Goal: Task Accomplishment & Management: Manage account settings

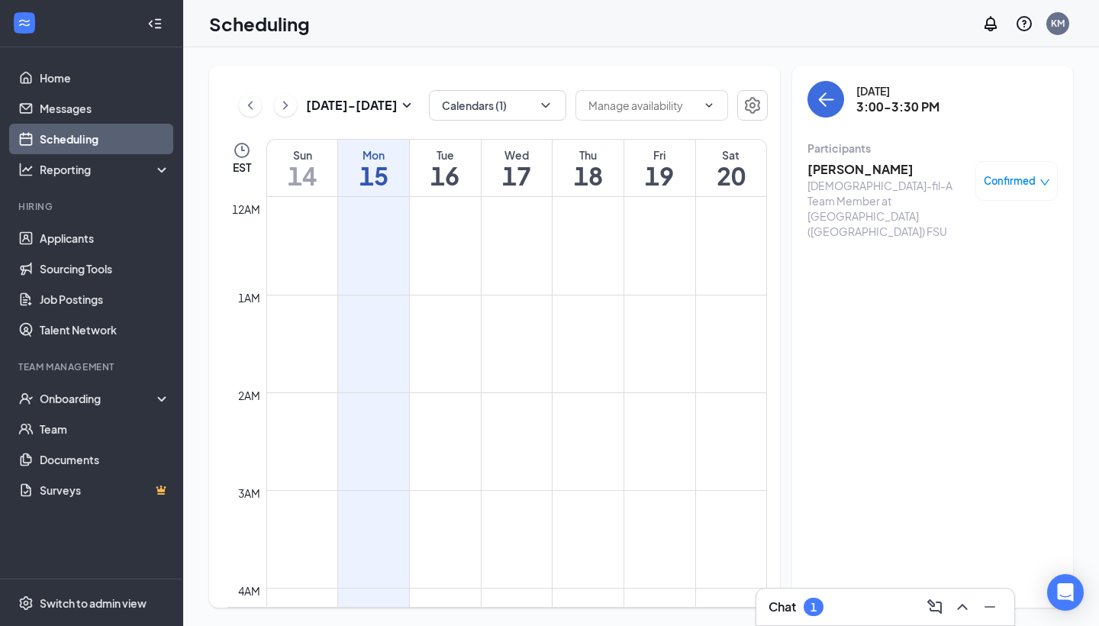
scroll to position [1226, 0]
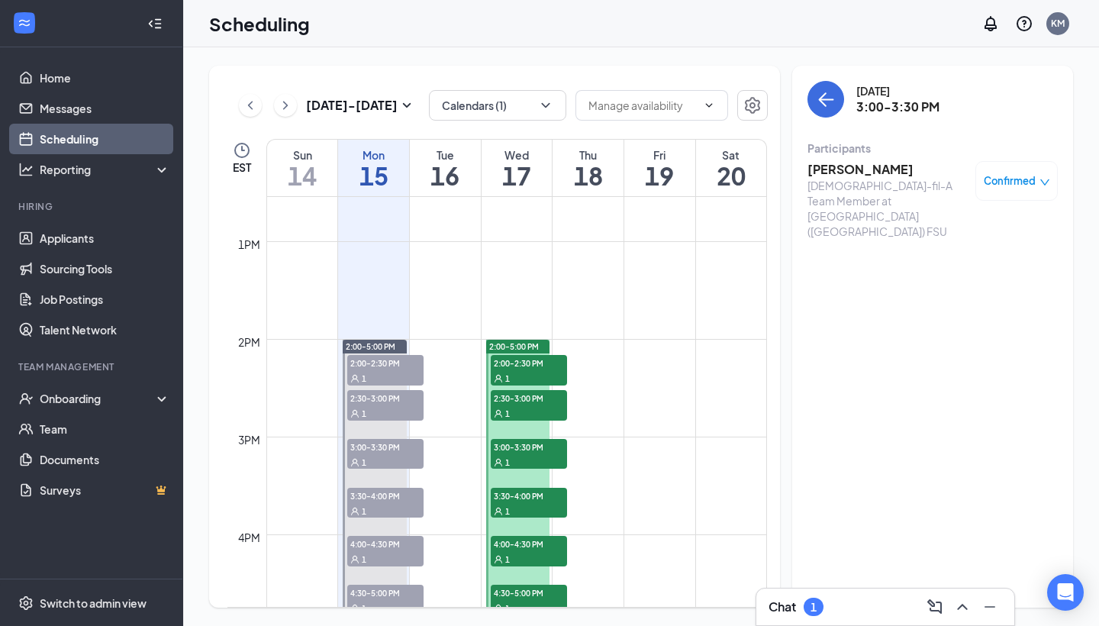
click at [825, 594] on div "Chat 1" at bounding box center [886, 607] width 258 height 37
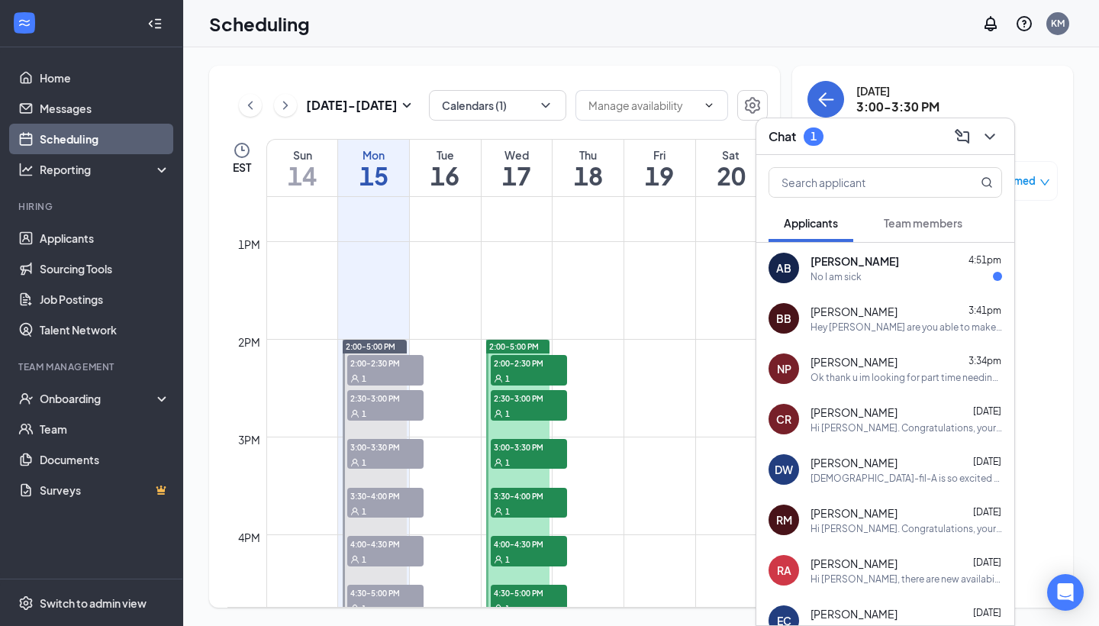
click at [909, 268] on div "[PERSON_NAME] 4:51pm" at bounding box center [907, 260] width 192 height 15
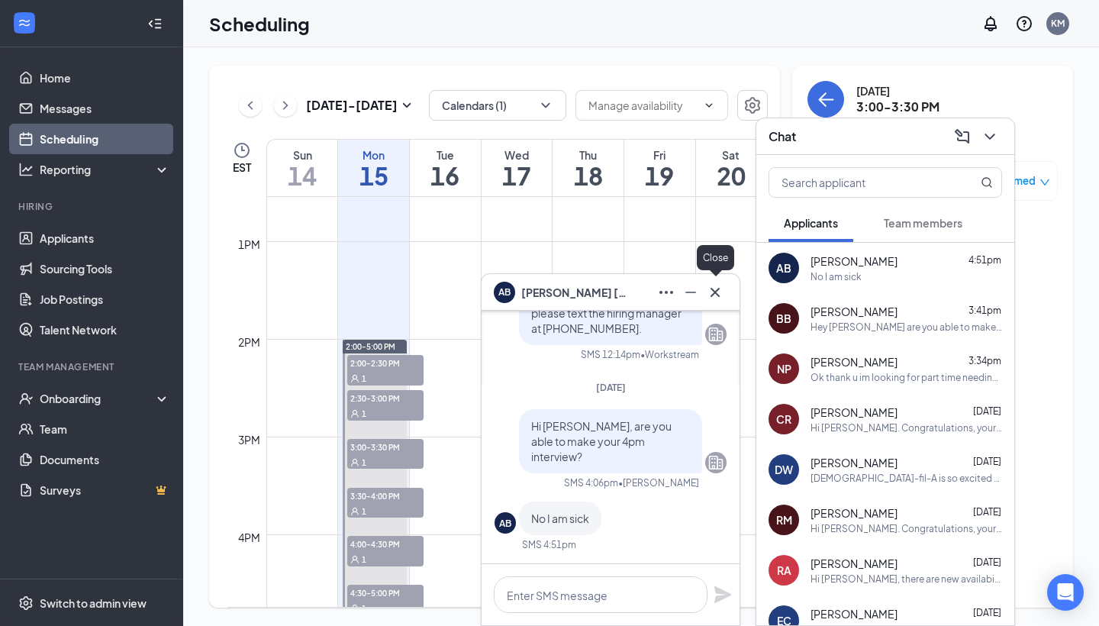
click at [724, 286] on icon "Cross" at bounding box center [715, 292] width 18 height 18
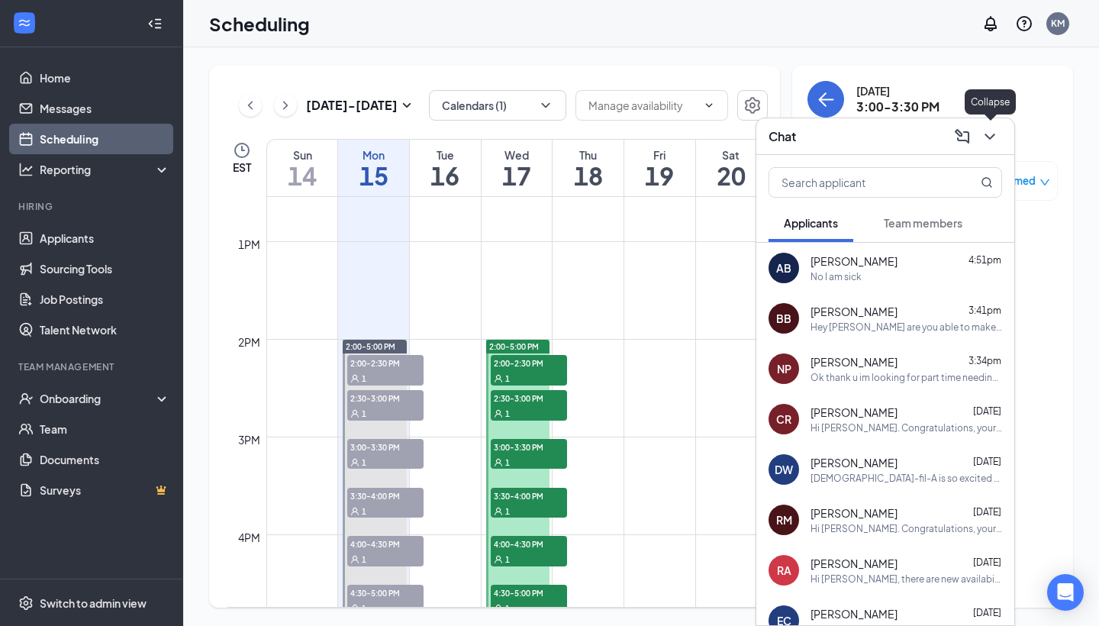
click at [991, 134] on icon "ChevronDown" at bounding box center [990, 136] width 18 height 18
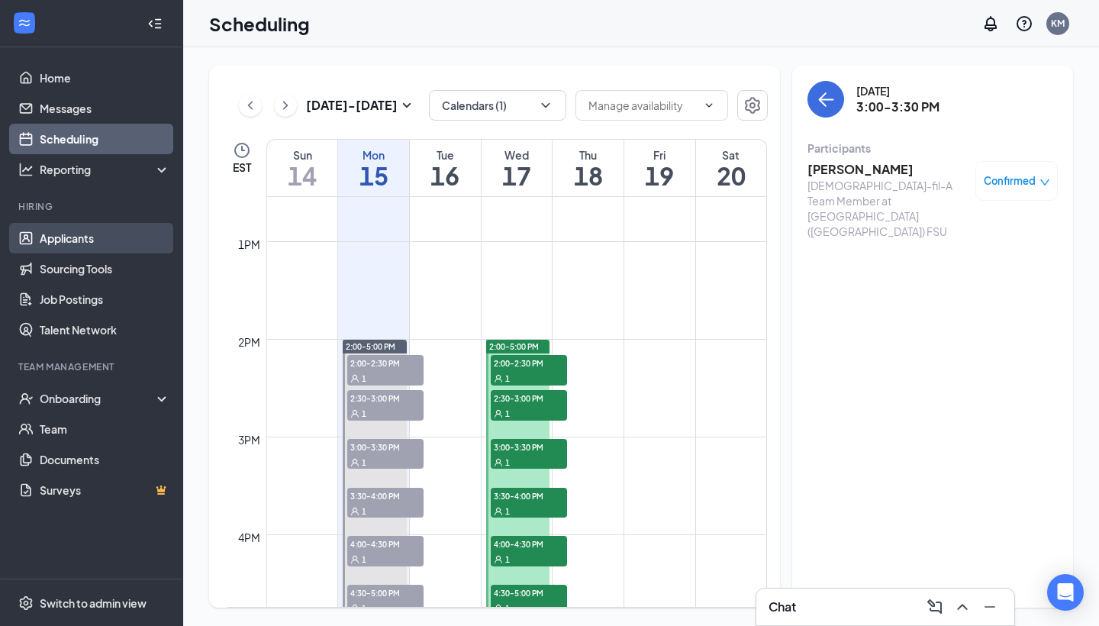
click at [71, 242] on link "Applicants" at bounding box center [105, 238] width 131 height 31
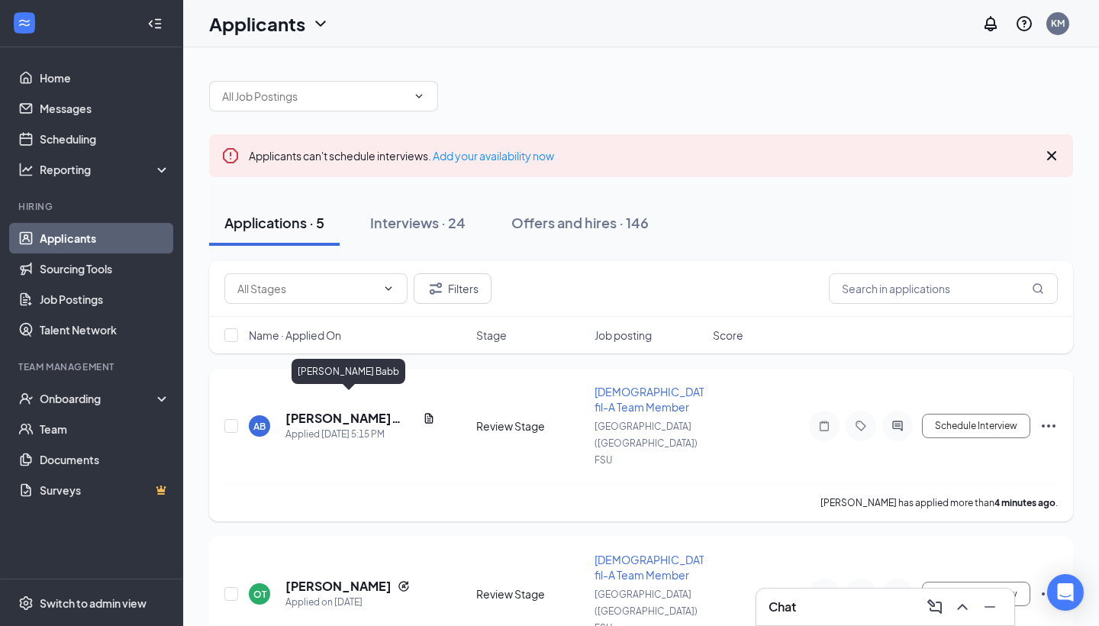
click at [360, 410] on h5 "[PERSON_NAME] Babb" at bounding box center [351, 418] width 131 height 17
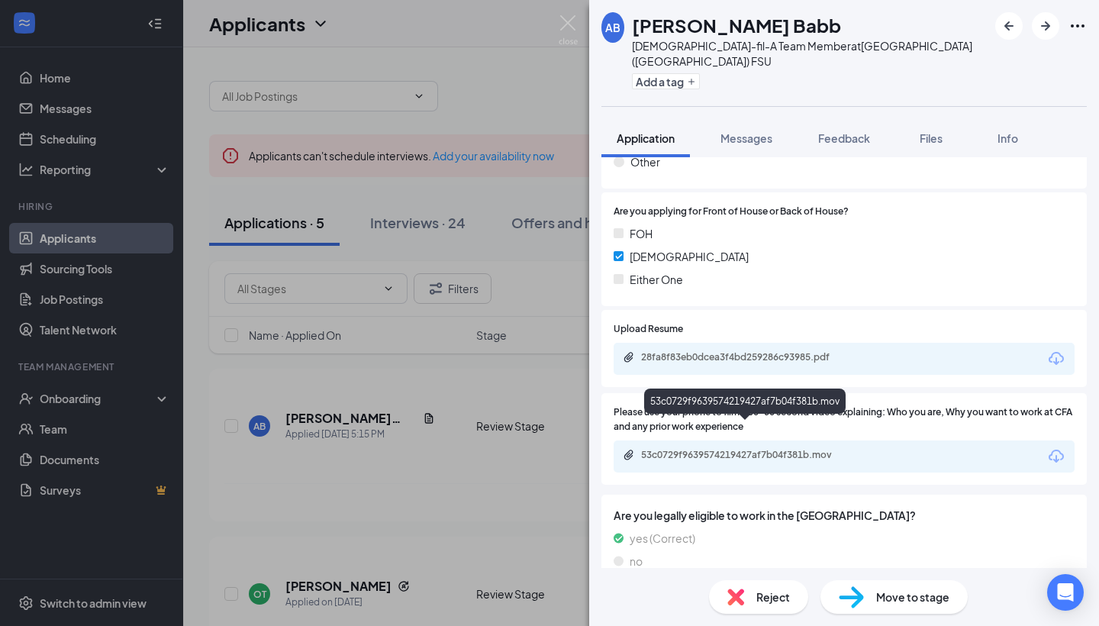
scroll to position [900, 0]
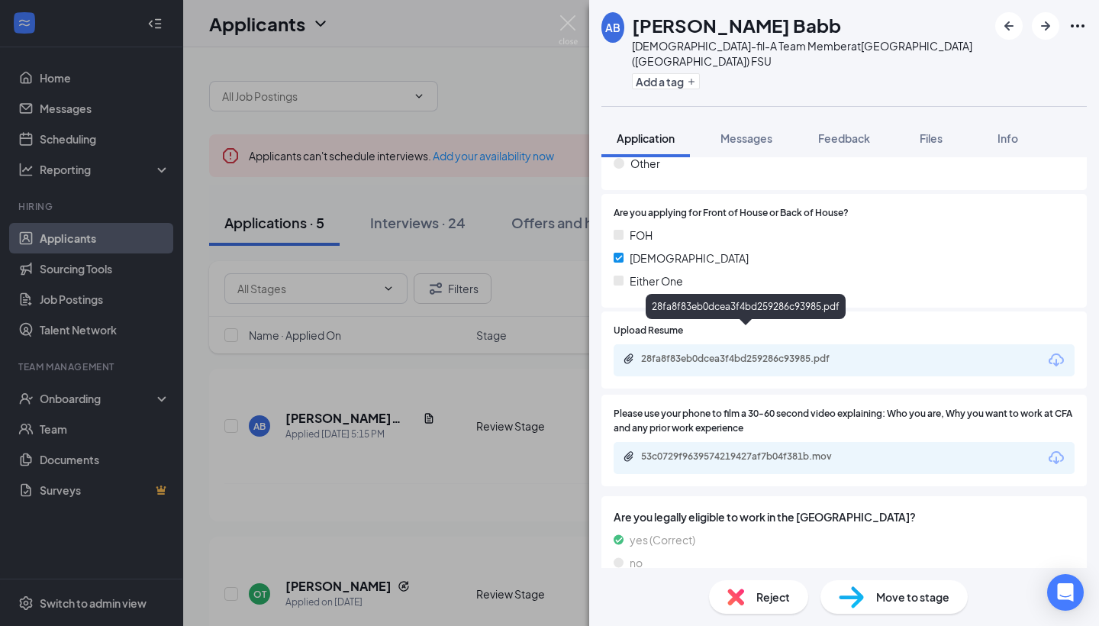
click at [766, 353] on div "28fa8f83eb0dcea3f4bd259286c93985.pdf" at bounding box center [748, 359] width 214 height 12
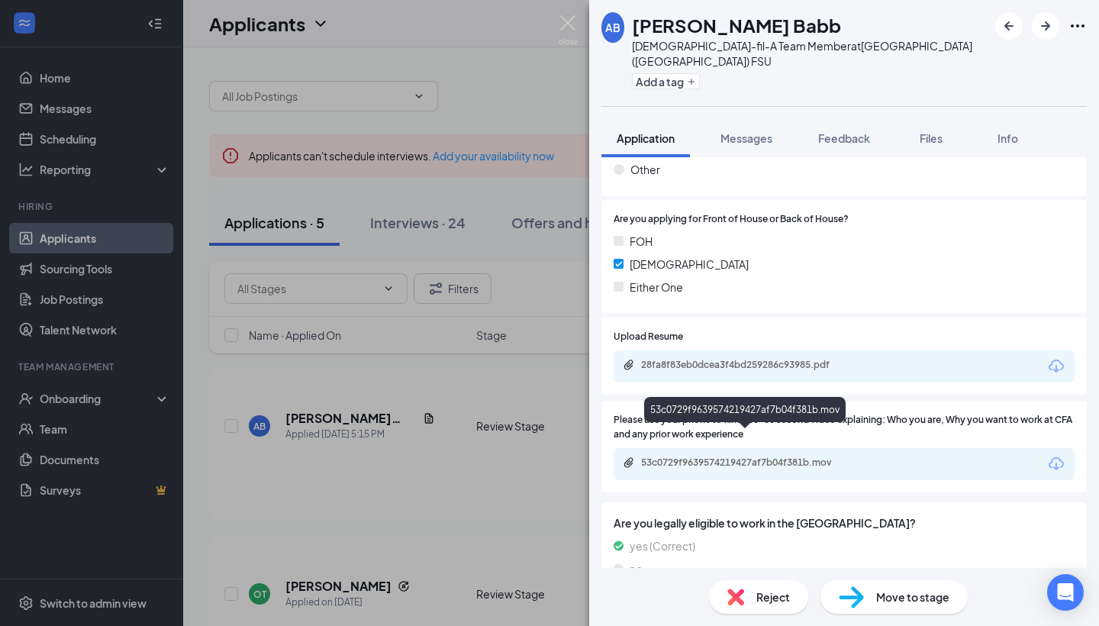
click at [789, 457] on div "53c0729f9639574219427af7b04f381b.mov" at bounding box center [748, 463] width 214 height 12
drag, startPoint x: 1063, startPoint y: 608, endPoint x: 697, endPoint y: 373, distance: 434.8
click at [697, 373] on div "Upload Resume 28fa8f83eb0dcea3f4bd259286c93985.pdf Please use your phone to fil…" at bounding box center [845, 408] width 486 height 181
click at [913, 586] on div "Move to stage" at bounding box center [894, 597] width 147 height 34
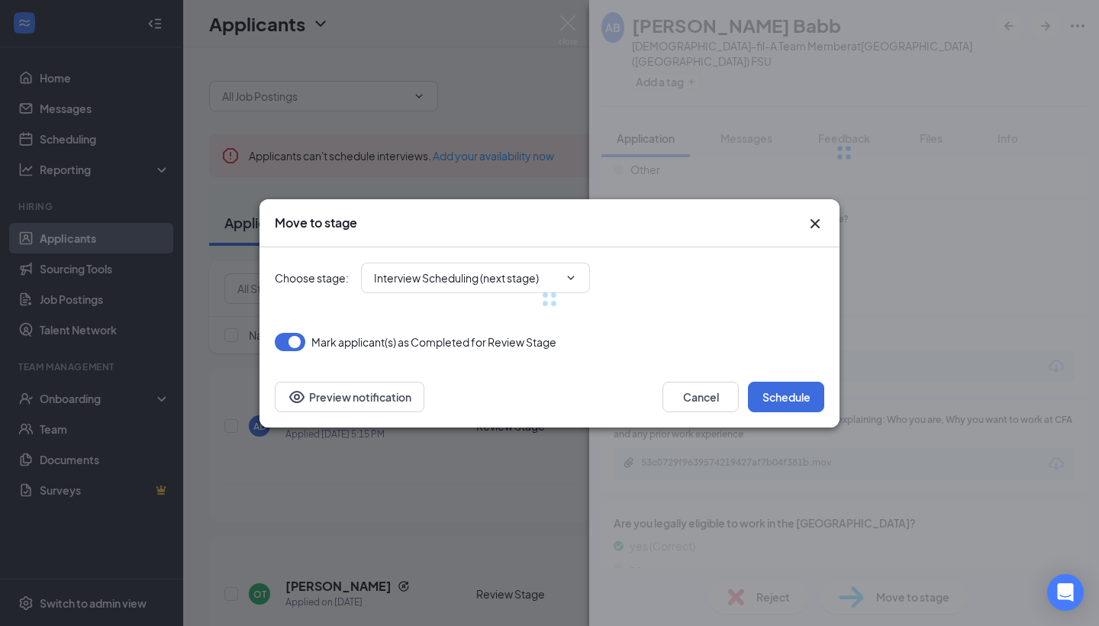
type input "Interview Scheduling (next stage)"
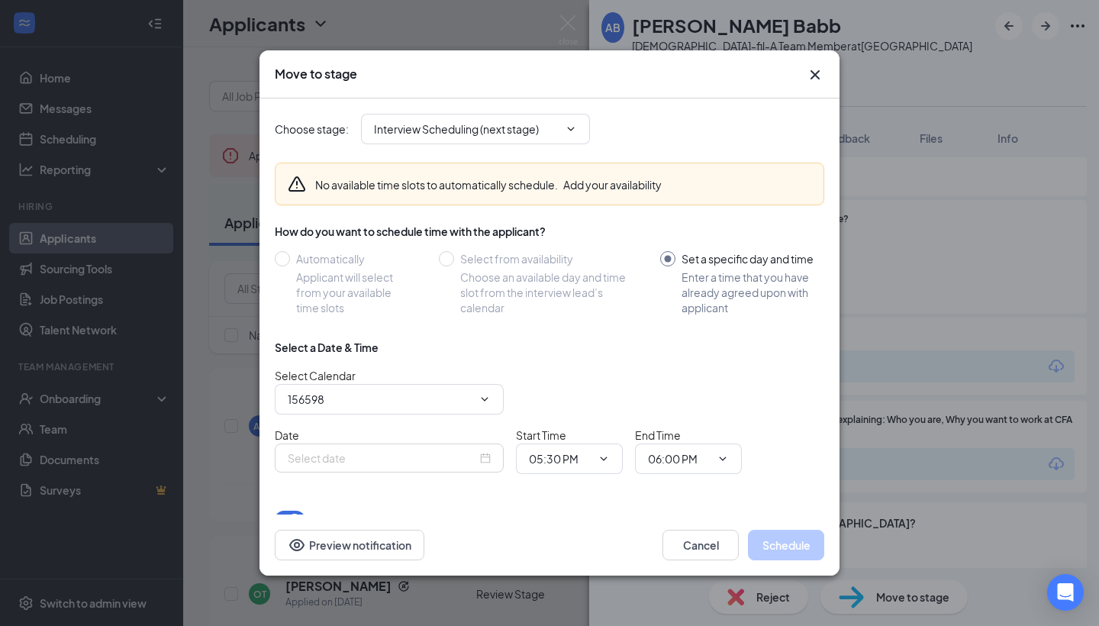
type input "[PERSON_NAME] Calendar"
type input "[DATE]"
click at [818, 76] on icon "Cross" at bounding box center [815, 75] width 18 height 18
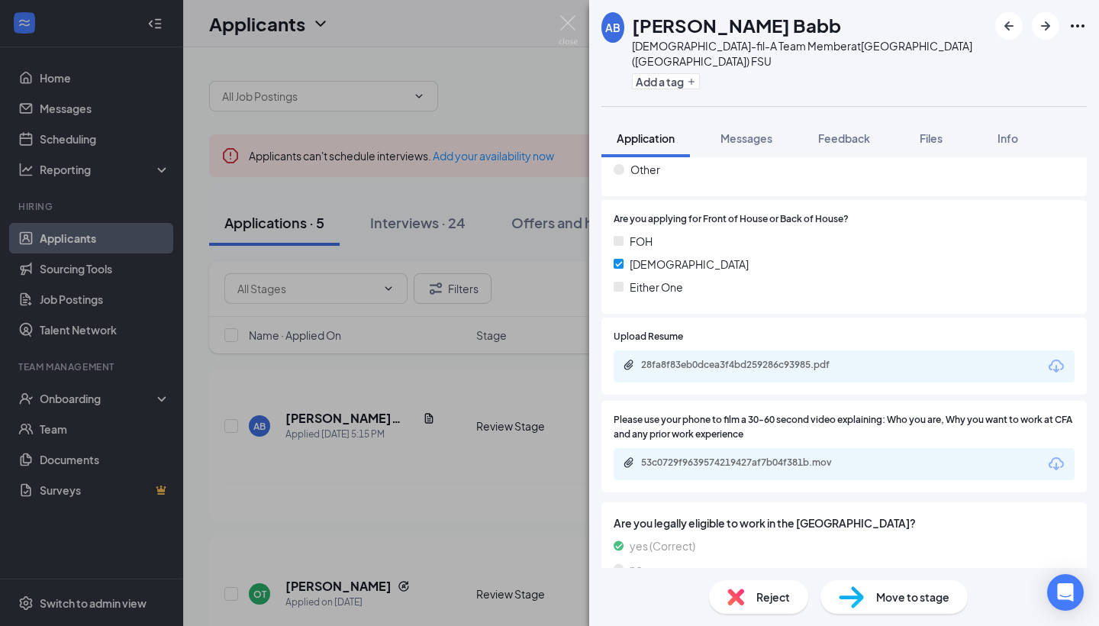
click at [240, 153] on div "[PERSON_NAME] [DEMOGRAPHIC_DATA]-fil-A Team Member at [GEOGRAPHIC_DATA] ([GEOGR…" at bounding box center [549, 313] width 1099 height 626
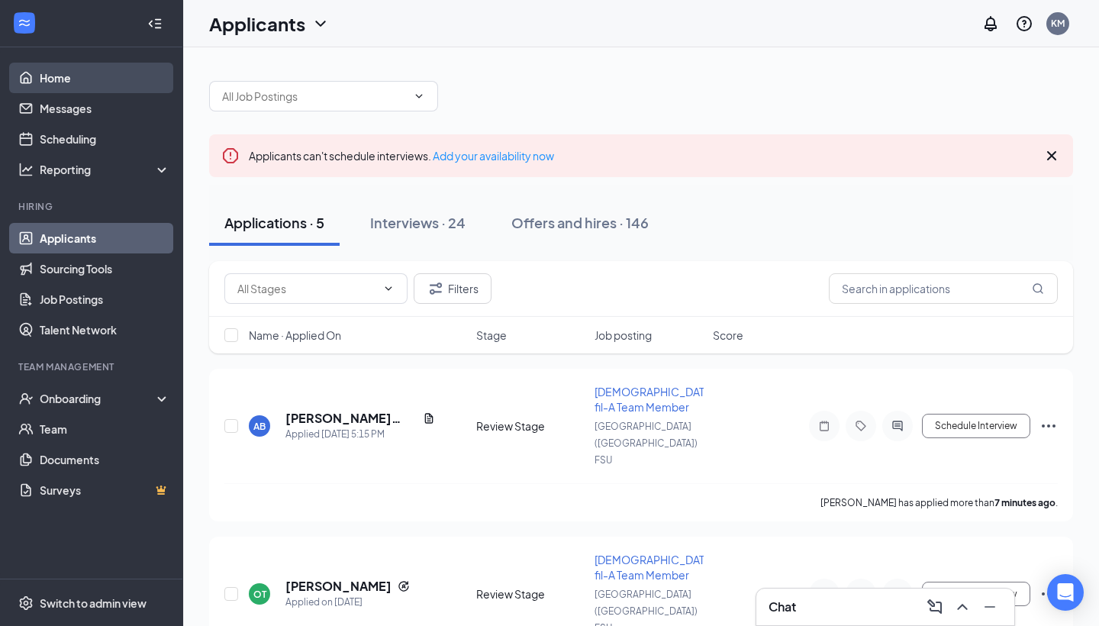
click at [82, 83] on link "Home" at bounding box center [105, 78] width 131 height 31
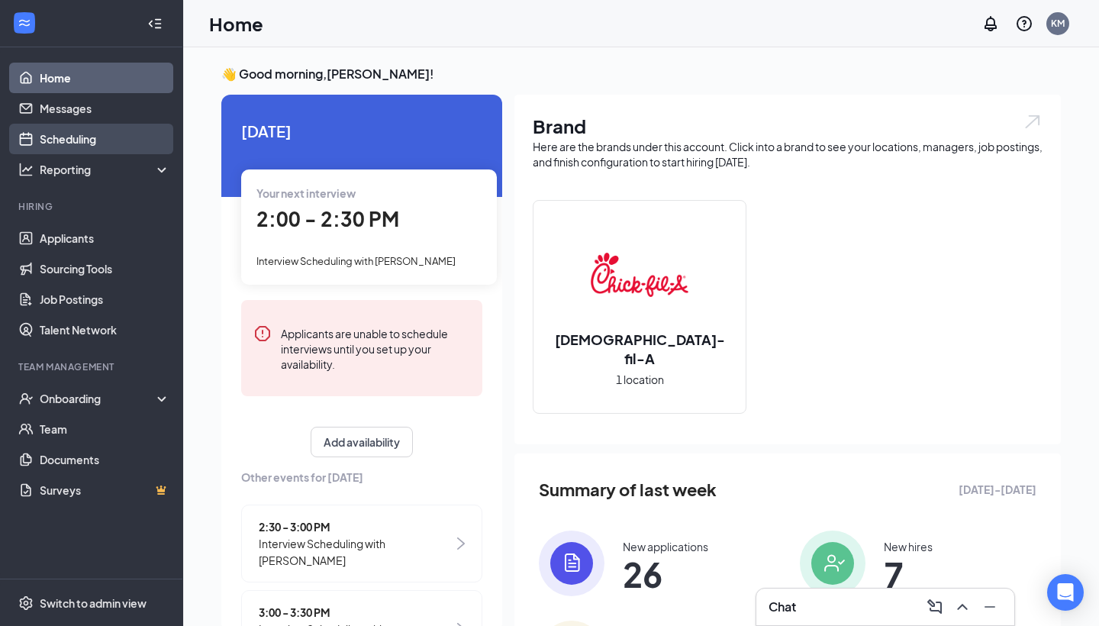
click at [130, 146] on link "Scheduling" at bounding box center [105, 139] width 131 height 31
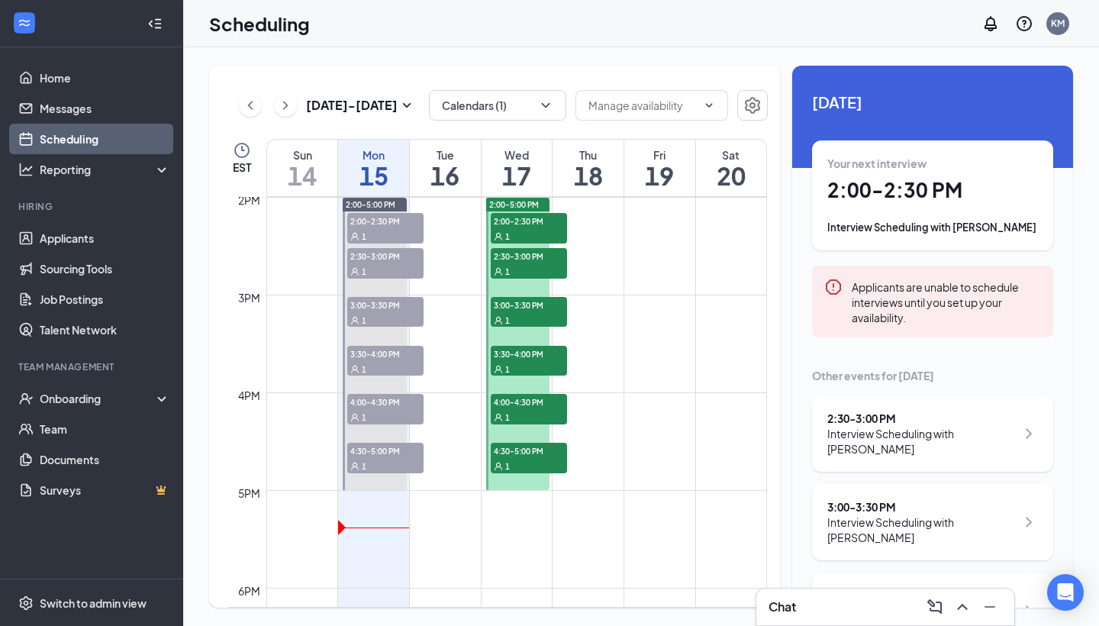
scroll to position [1361, 0]
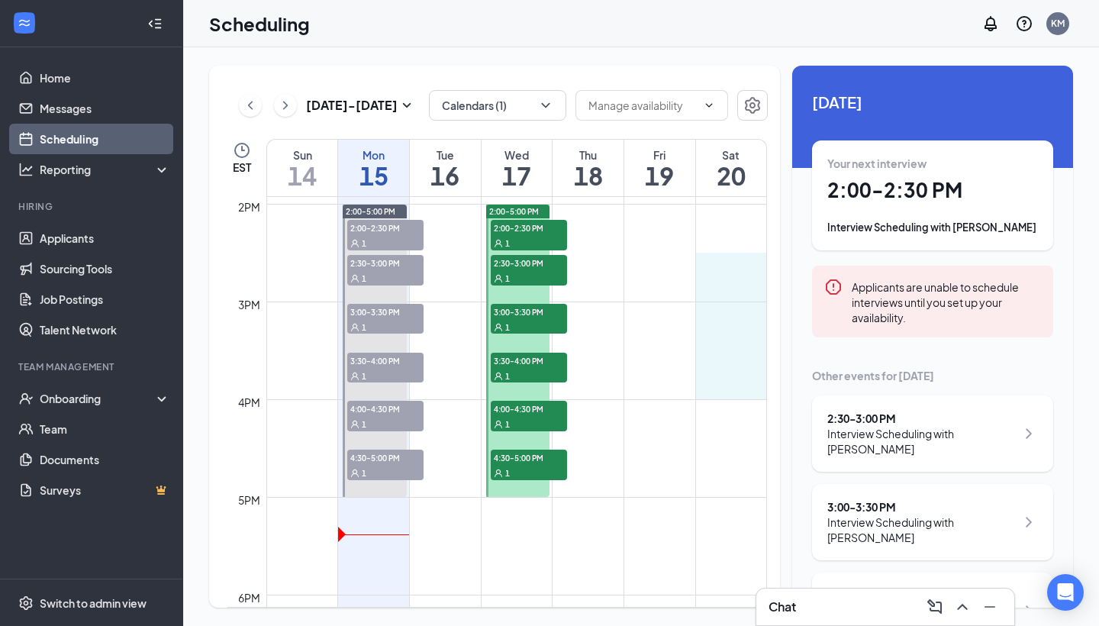
drag, startPoint x: 727, startPoint y: 256, endPoint x: 724, endPoint y: 389, distance: 133.6
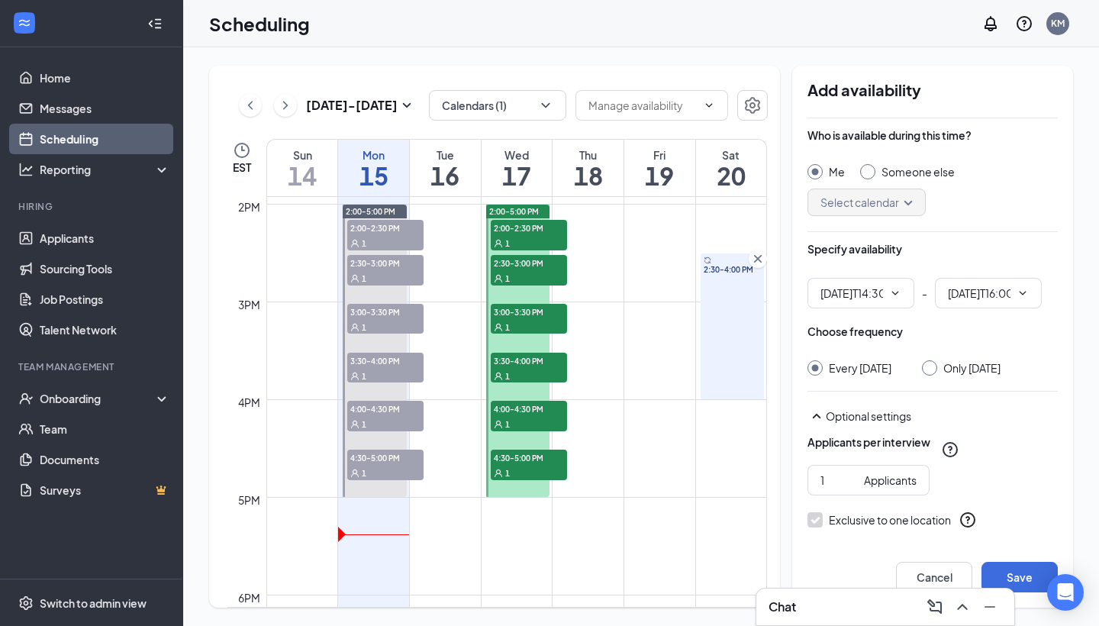
type input "02:30 PM"
type input "04:00 PM"
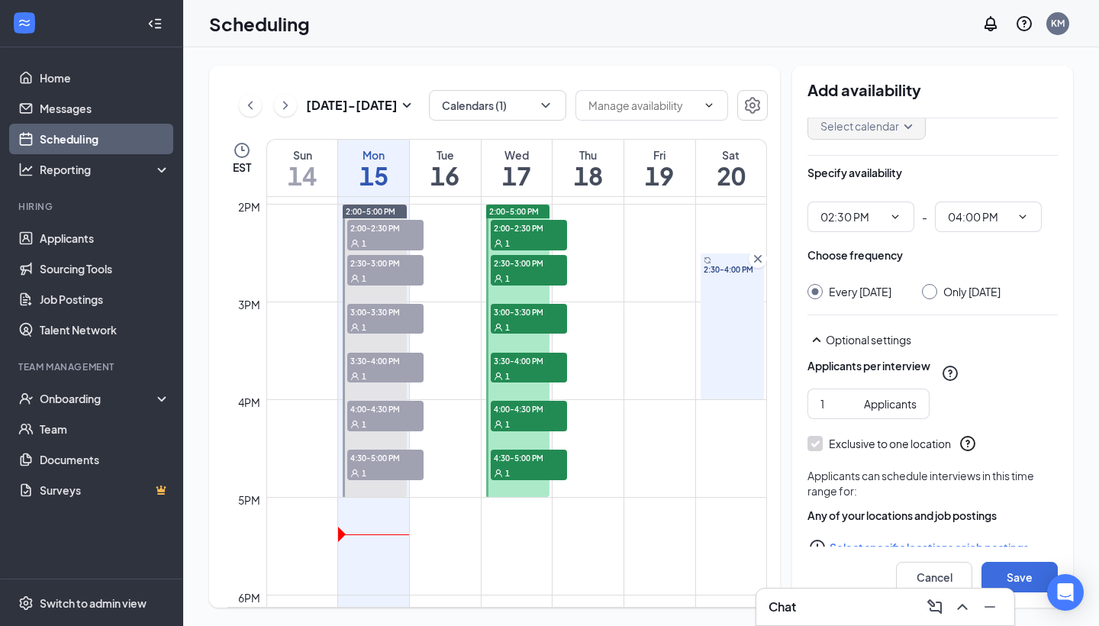
scroll to position [79, 0]
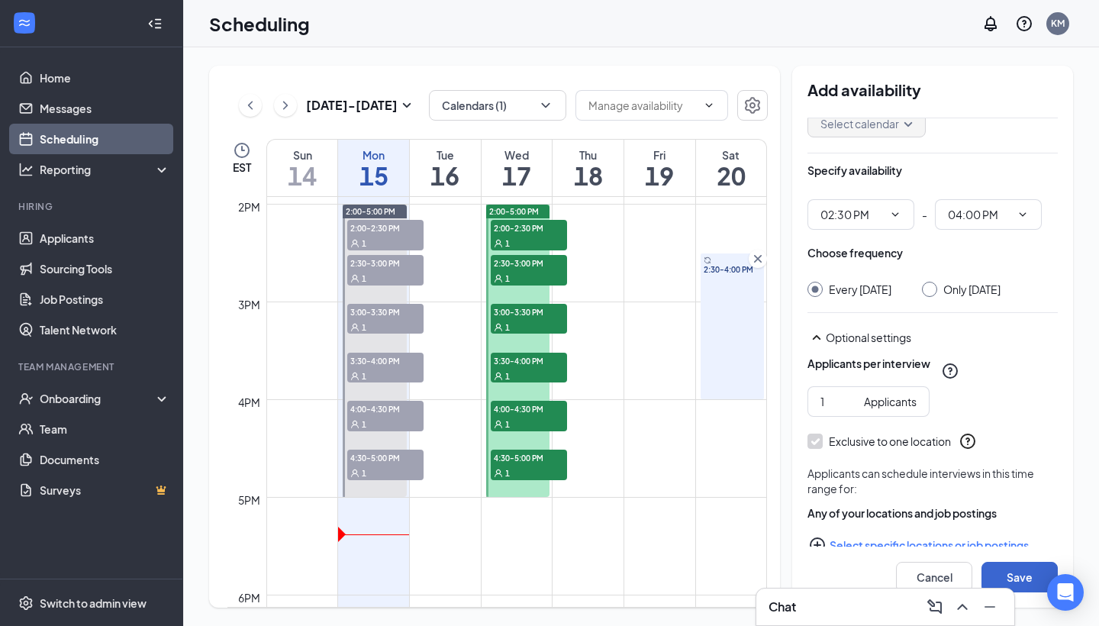
click at [1019, 572] on button "Save" at bounding box center [1020, 577] width 76 height 31
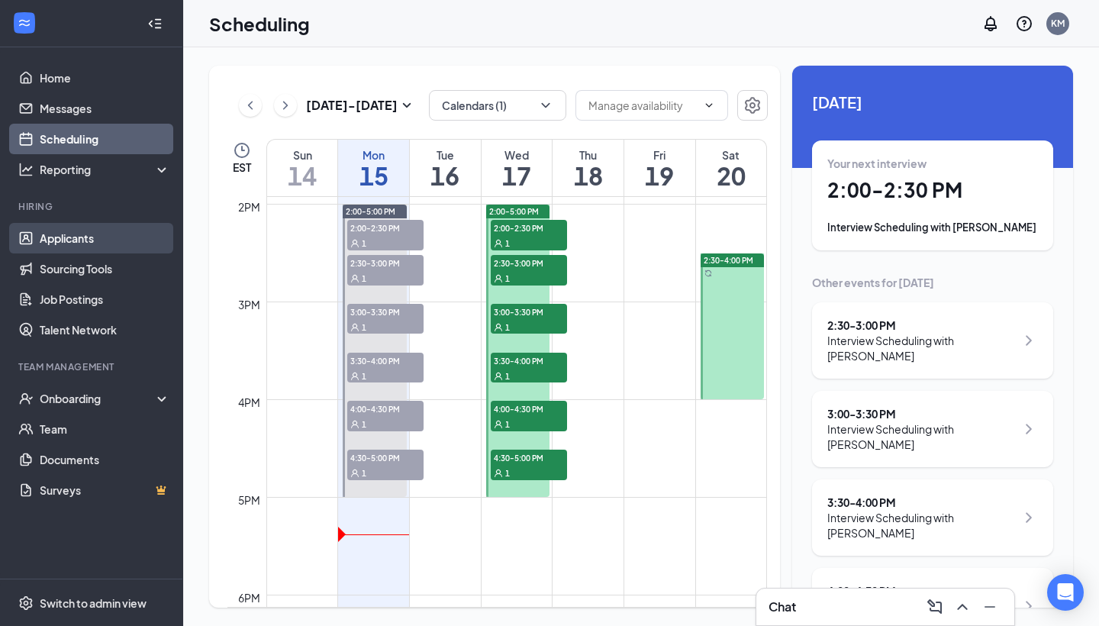
click at [105, 236] on link "Applicants" at bounding box center [105, 238] width 131 height 31
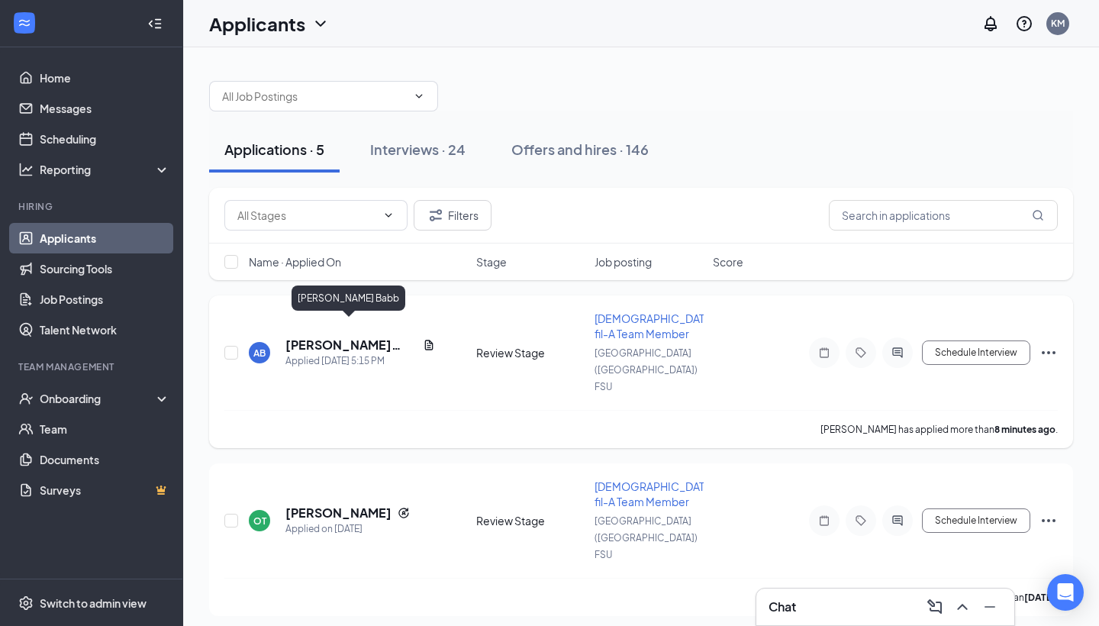
click at [333, 337] on h5 "[PERSON_NAME] Babb" at bounding box center [351, 345] width 131 height 17
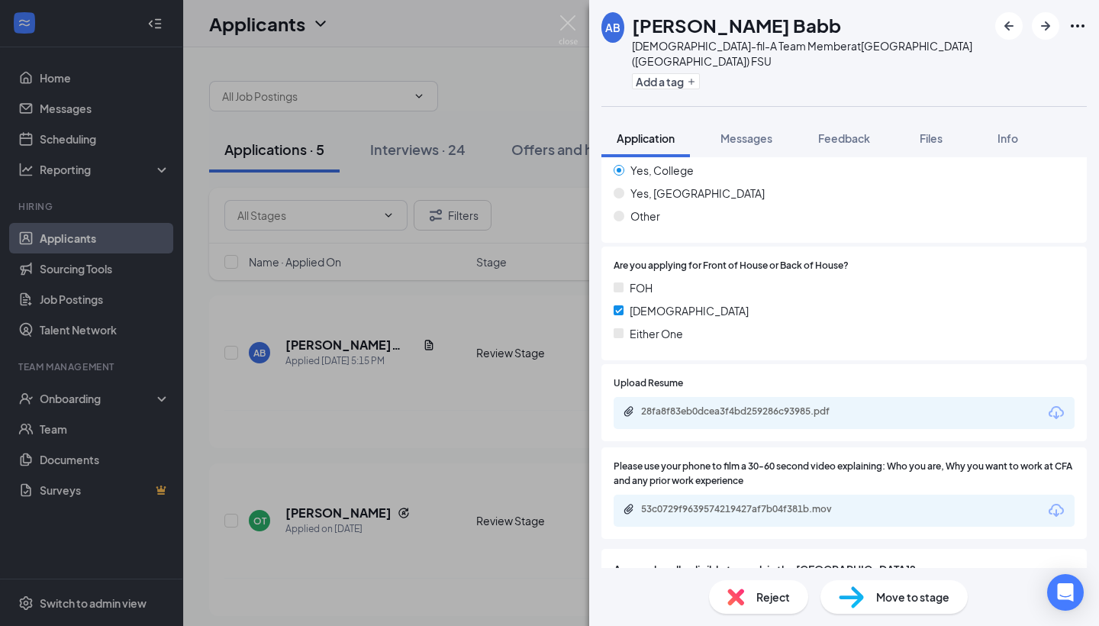
scroll to position [879, 0]
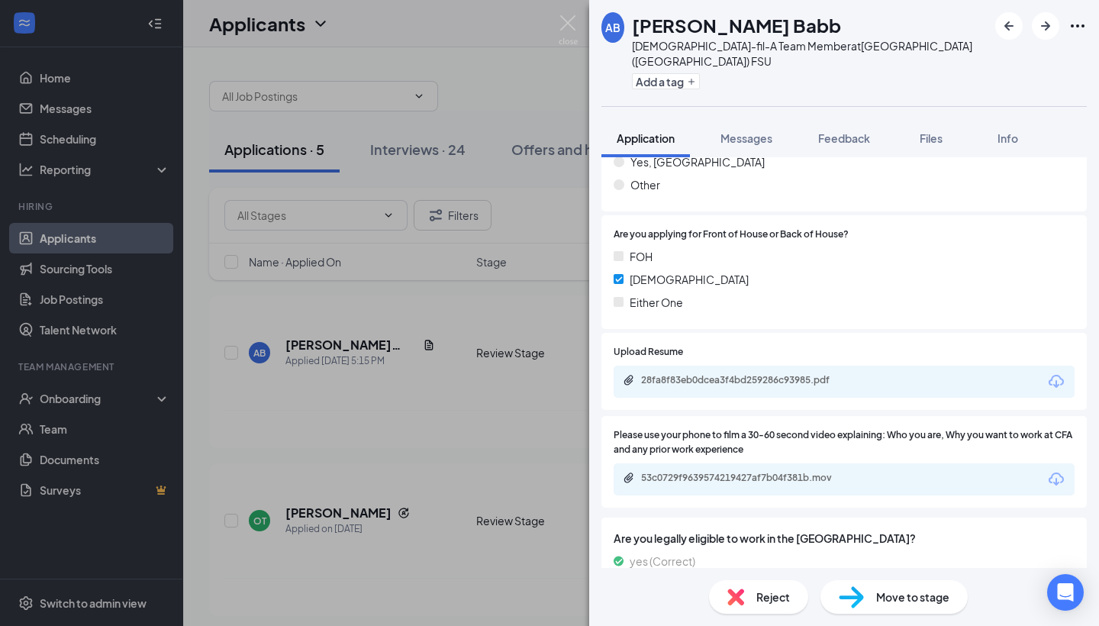
click at [854, 595] on img at bounding box center [851, 597] width 25 height 22
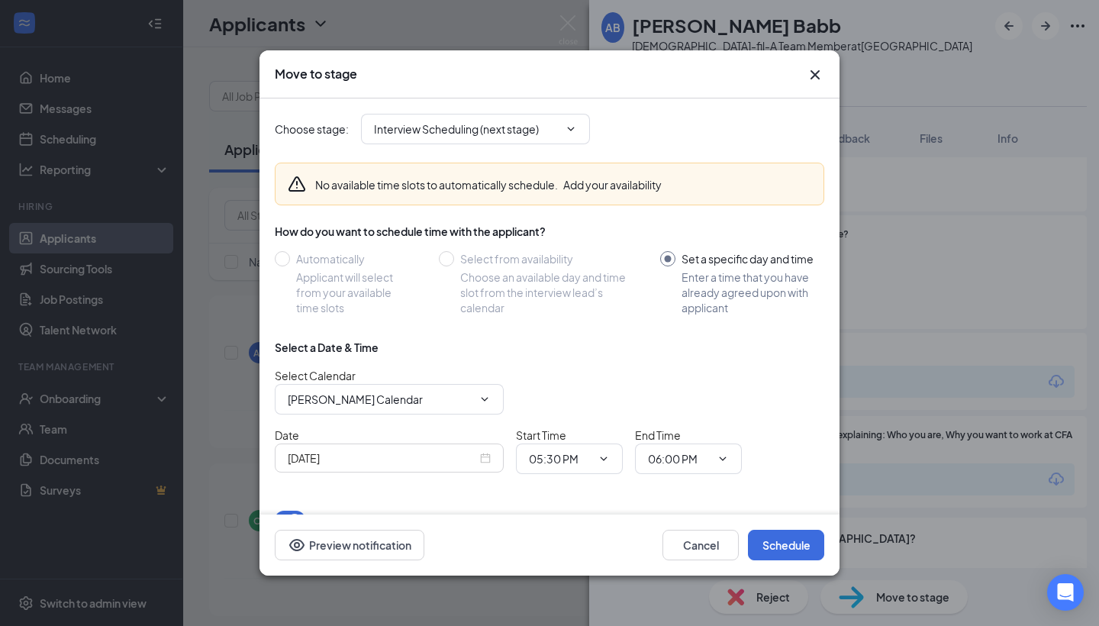
radio input "false"
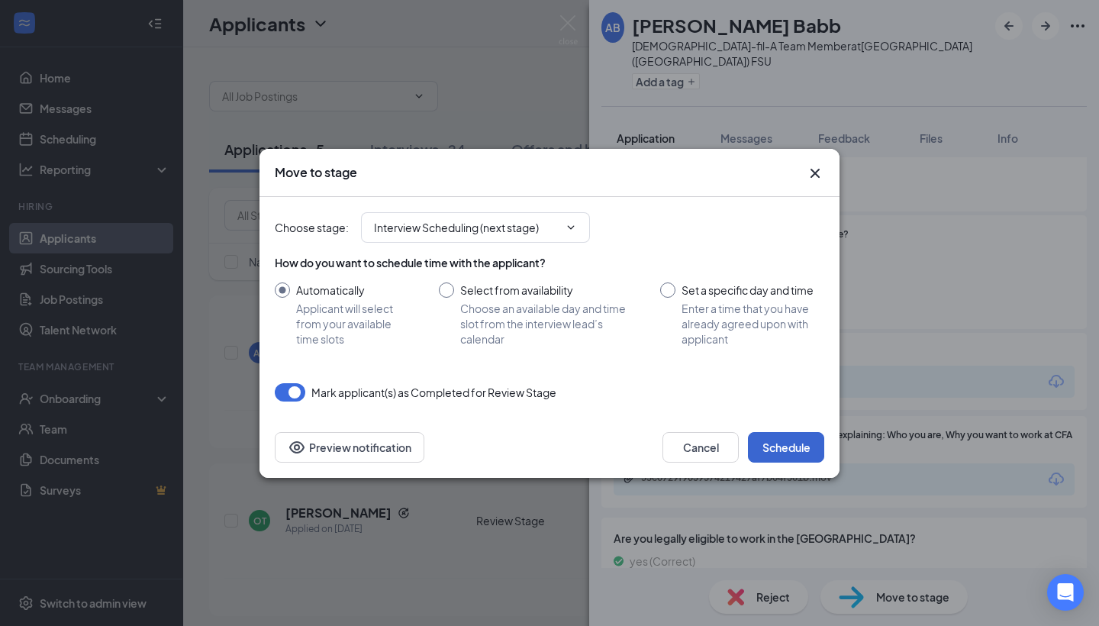
click at [783, 447] on button "Schedule" at bounding box center [786, 447] width 76 height 31
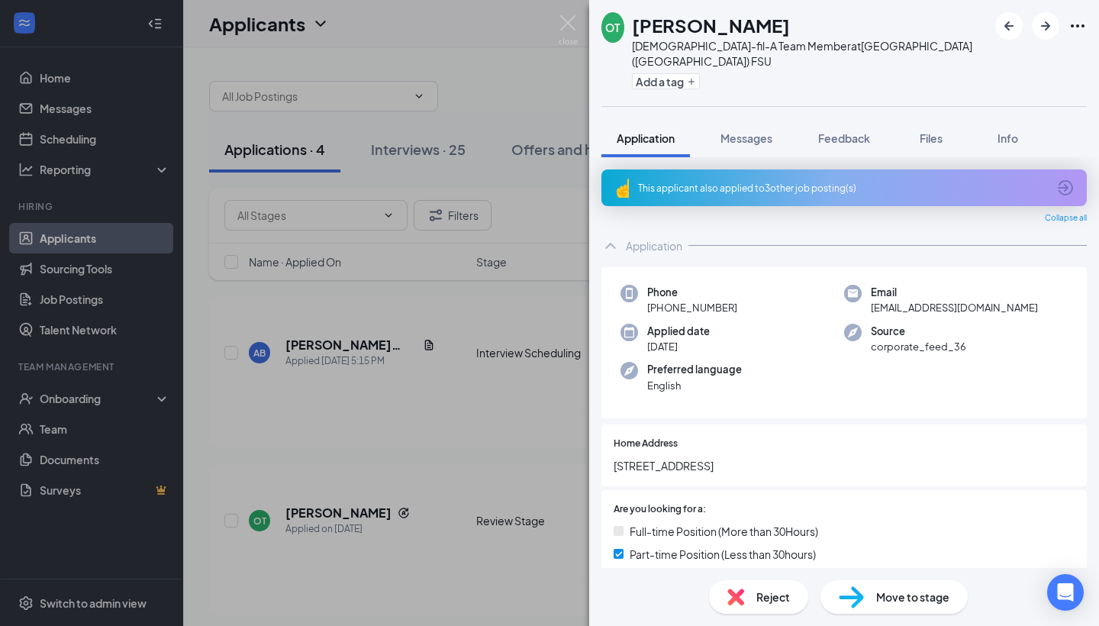
click at [483, 47] on div "OT [PERSON_NAME] [DEMOGRAPHIC_DATA]-fil-A Team Member at [GEOGRAPHIC_DATA] ([GE…" at bounding box center [549, 313] width 1099 height 626
